Goal: Ask a question

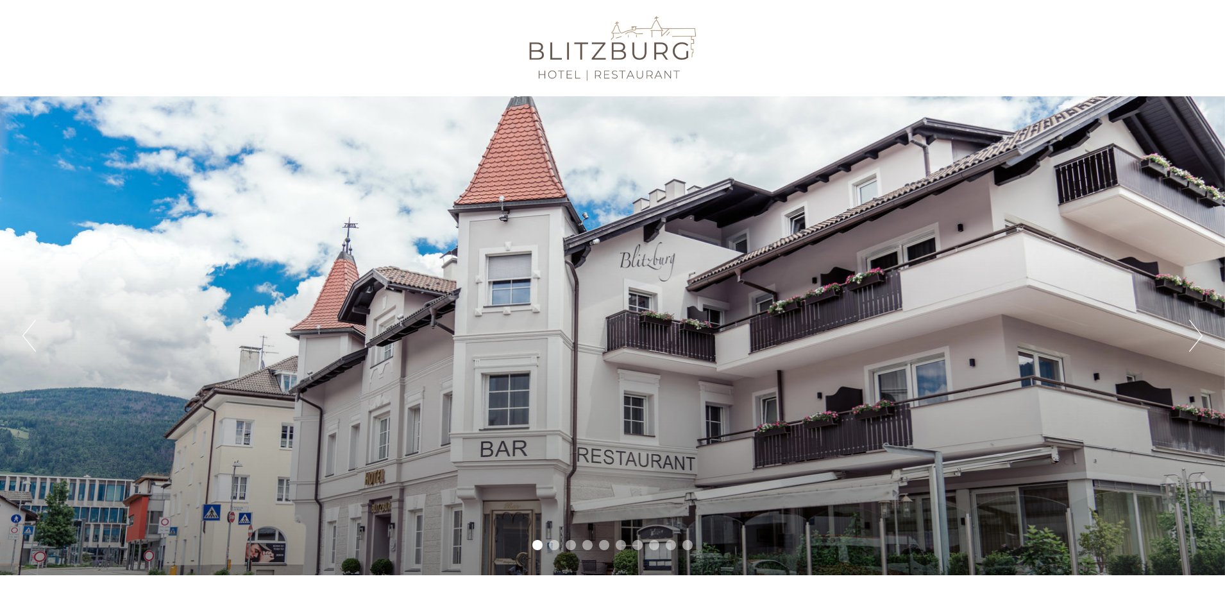
drag, startPoint x: 519, startPoint y: 47, endPoint x: 682, endPoint y: 65, distance: 163.9
click at [682, 65] on div at bounding box center [612, 47] width 719 height 83
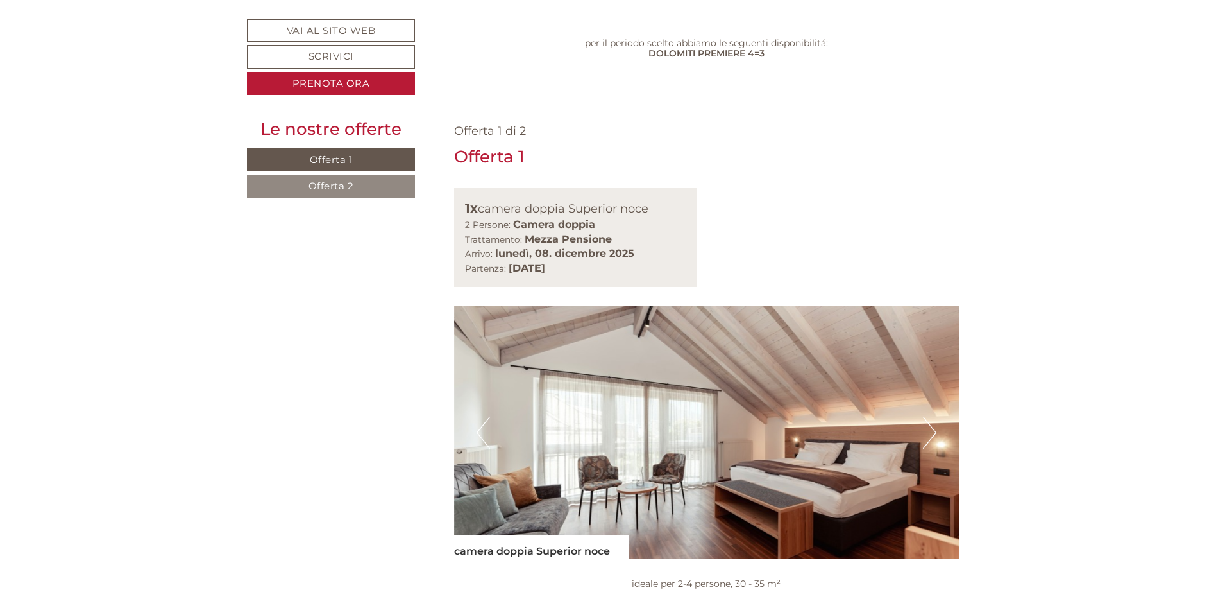
scroll to position [1026, 0]
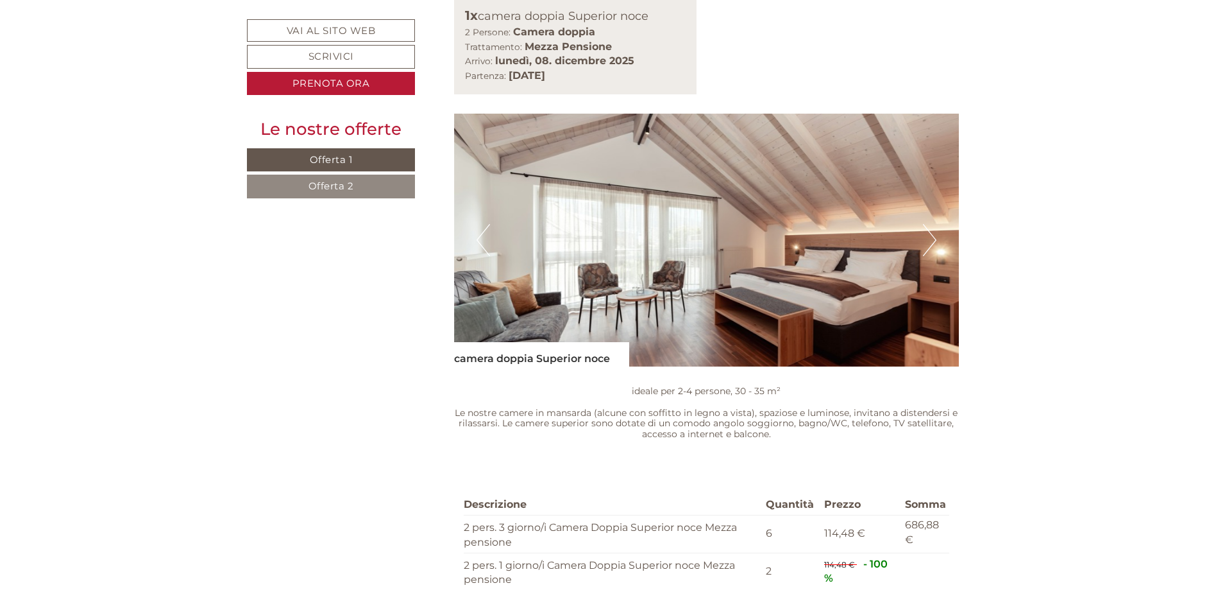
drag, startPoint x: 453, startPoint y: 147, endPoint x: 849, endPoint y: 269, distance: 415.0
click at [849, 269] on div "Offerta 1 di 2 Offerta 1 1x camera doppia Superior noce 2 Persone: Camera doppi…" at bounding box center [707, 320] width 544 height 818
drag, startPoint x: 749, startPoint y: 248, endPoint x: 1102, endPoint y: 259, distance: 353.0
click at [321, 187] on span "Offerta 2" at bounding box center [332, 186] width 46 height 12
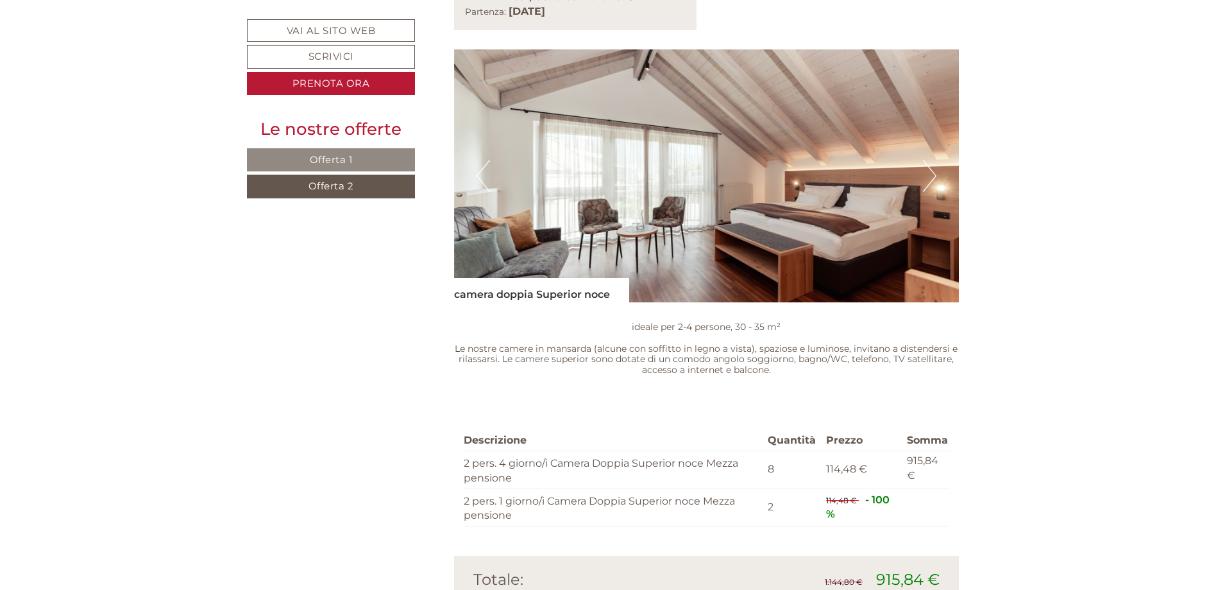
scroll to position [1540, 0]
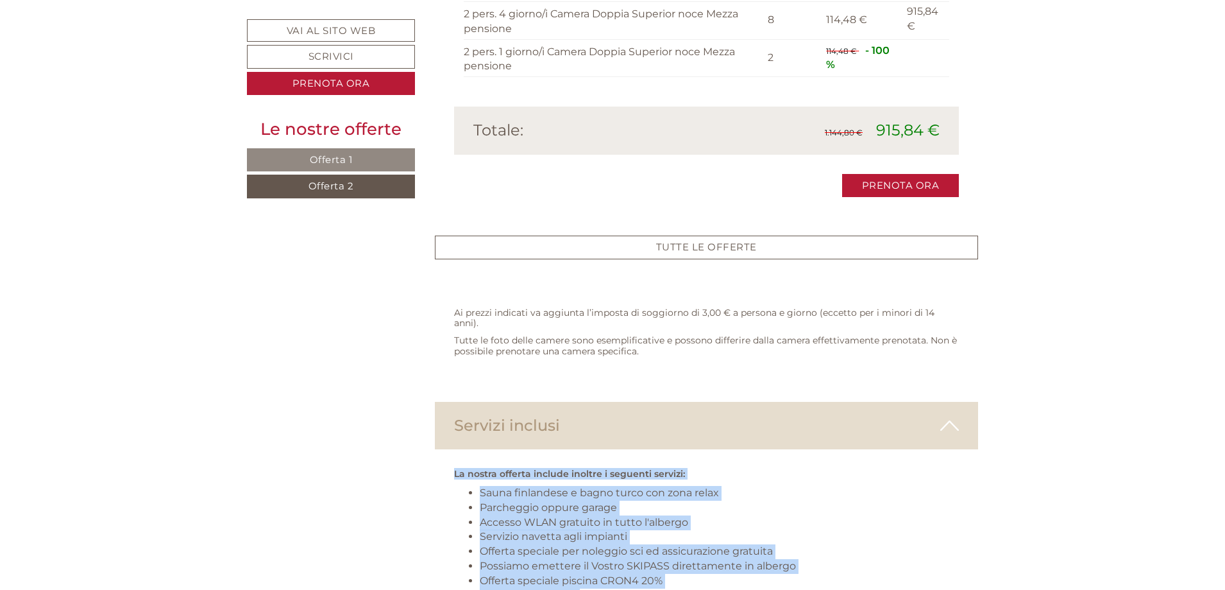
drag, startPoint x: 454, startPoint y: 295, endPoint x: 811, endPoint y: 454, distance: 390.6
click at [816, 456] on div "La nostra offerta include inoltre i seguenti servizi: Sauna finlandese e bagno …" at bounding box center [707, 560] width 544 height 223
copy div "La nostra offerta include inoltre i seguenti servizi: Sauna finlandese e bagno …"
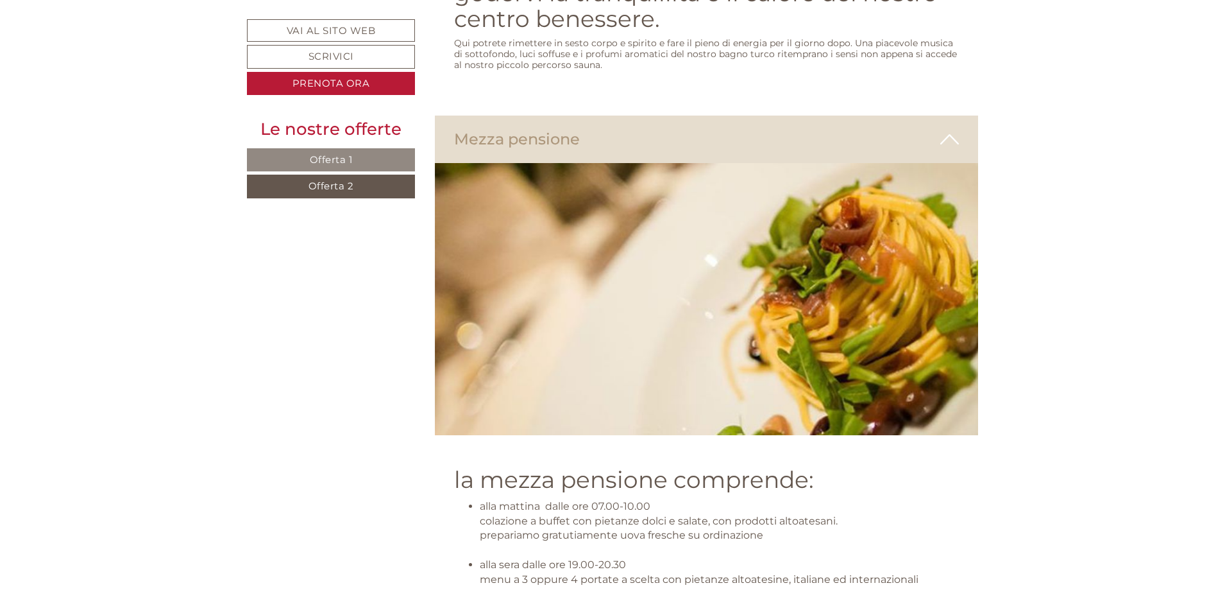
scroll to position [2759, 0]
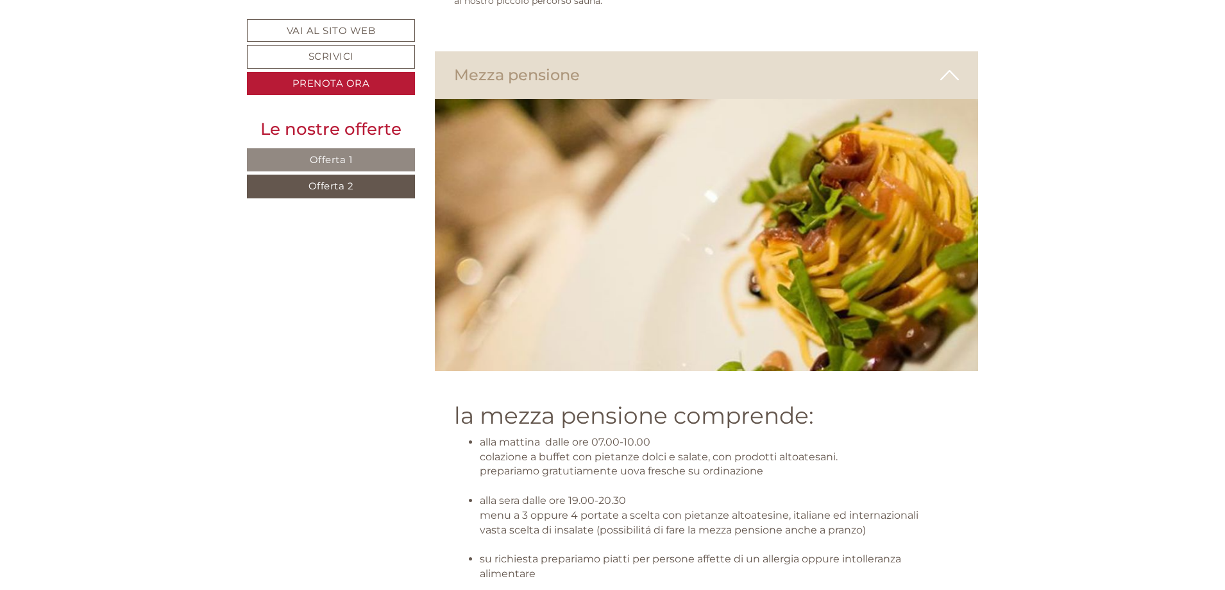
click at [451, 371] on div "la mezza pensione comprende: alla mattina dalle ore 07.00-10.00 colazione a buf…" at bounding box center [707, 504] width 544 height 266
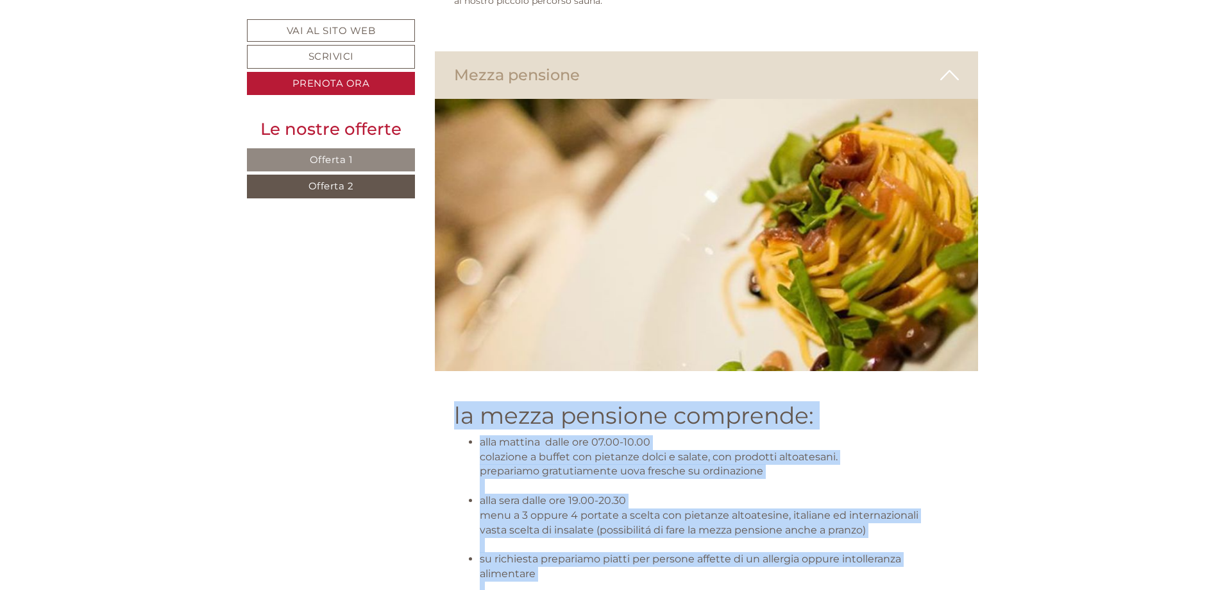
drag, startPoint x: 515, startPoint y: 236, endPoint x: 749, endPoint y: 425, distance: 300.2
click at [749, 425] on div "la mezza pensione comprende: alla mattina dalle ore 07.00-10.00 colazione a buf…" at bounding box center [707, 504] width 544 height 266
copy div "la mezza pensione comprende: alla mattina dalle ore 07.00-10.00 colazione a buf…"
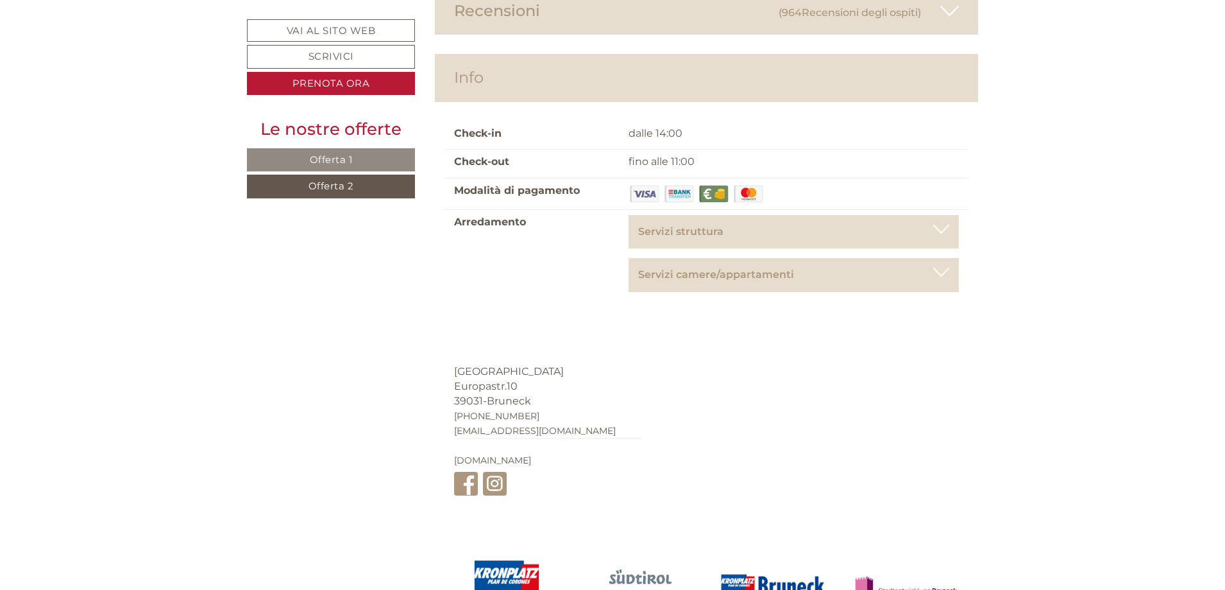
scroll to position [4984, 0]
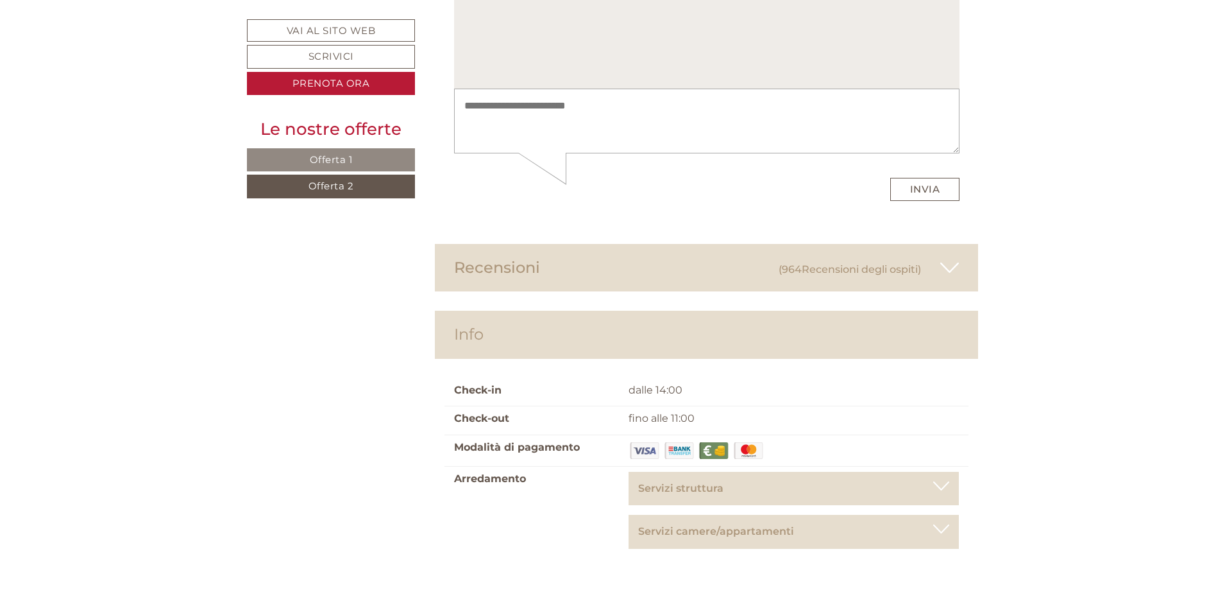
drag, startPoint x: 452, startPoint y: 427, endPoint x: 546, endPoint y: 457, distance: 99.2
drag, startPoint x: 540, startPoint y: 432, endPoint x: 452, endPoint y: 432, distance: 87.3
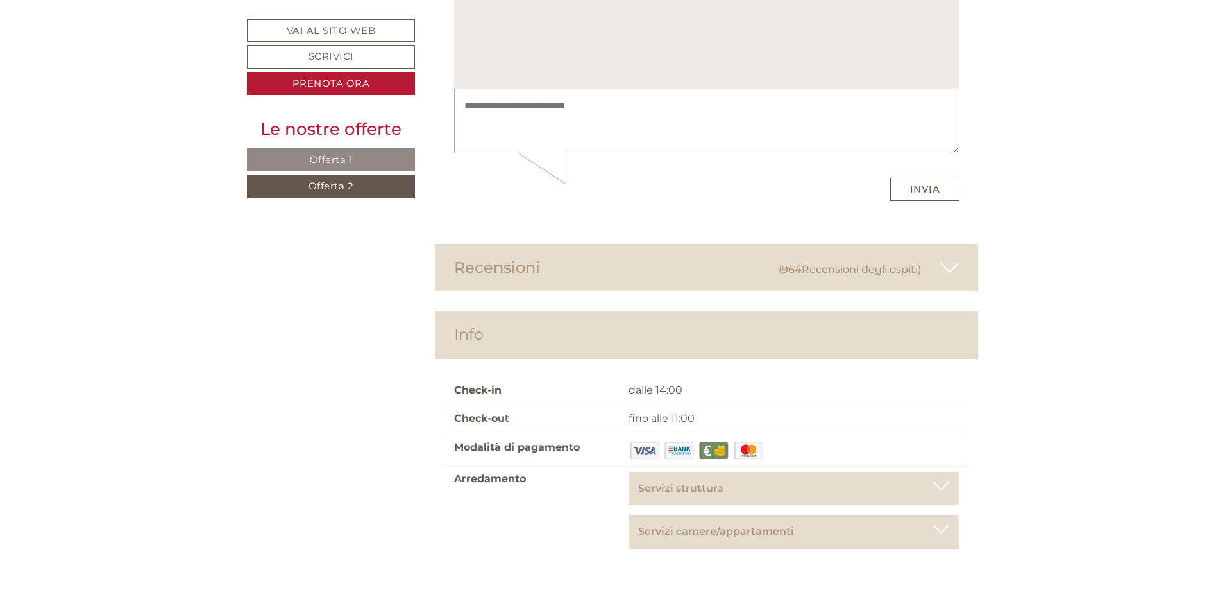
copy span "[GEOGRAPHIC_DATA]"
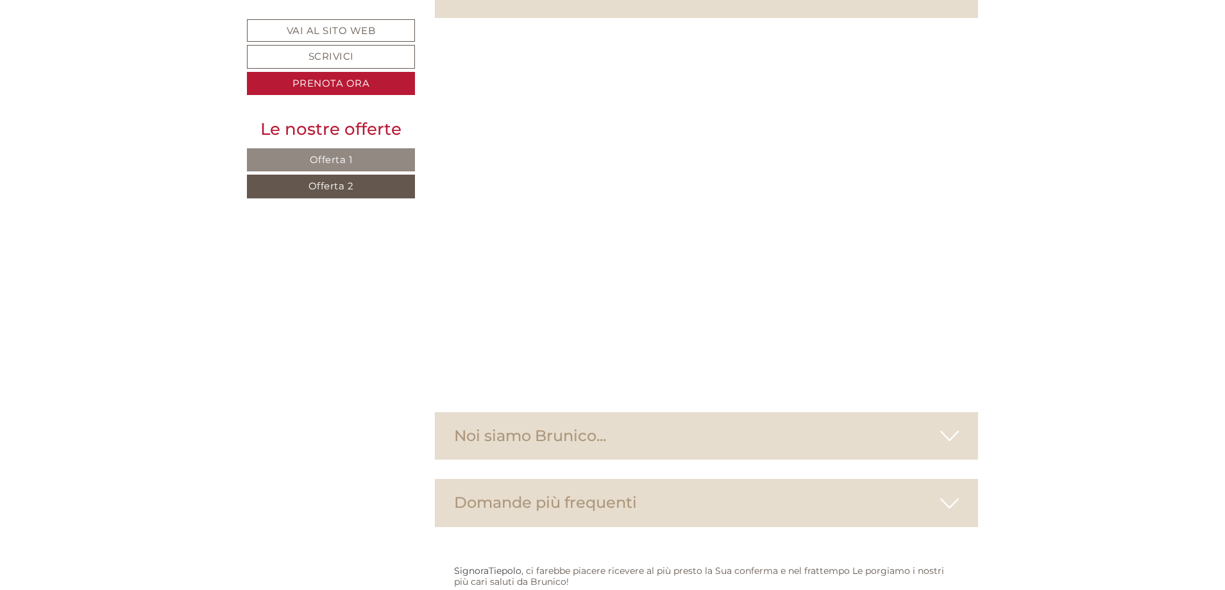
scroll to position [4470, 0]
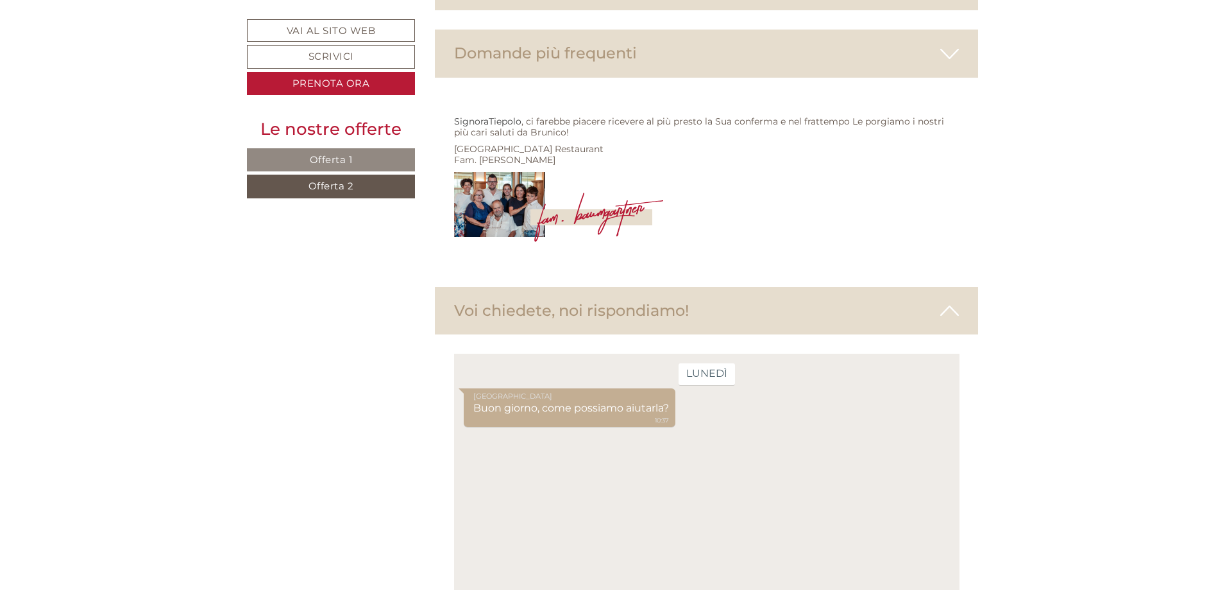
type textarea "**********"
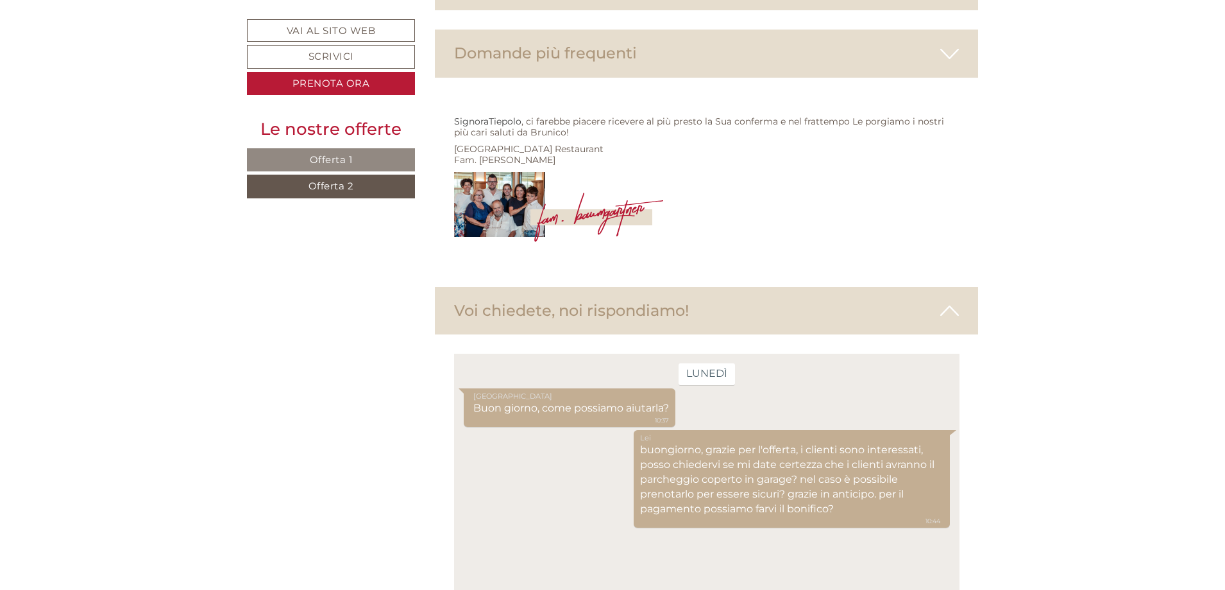
scroll to position [0, 0]
